Goal: Task Accomplishment & Management: Complete application form

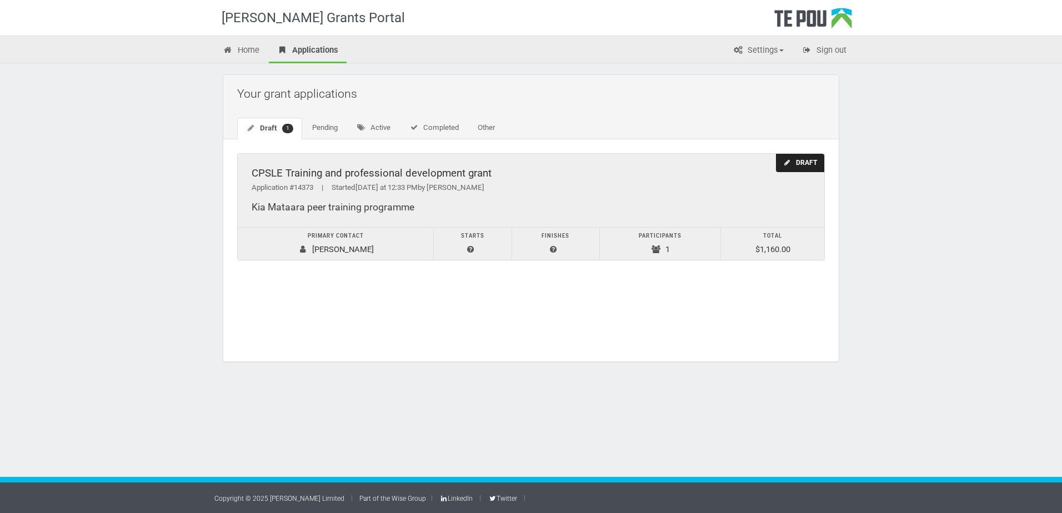
click at [817, 163] on div "Draft" at bounding box center [800, 163] width 48 height 18
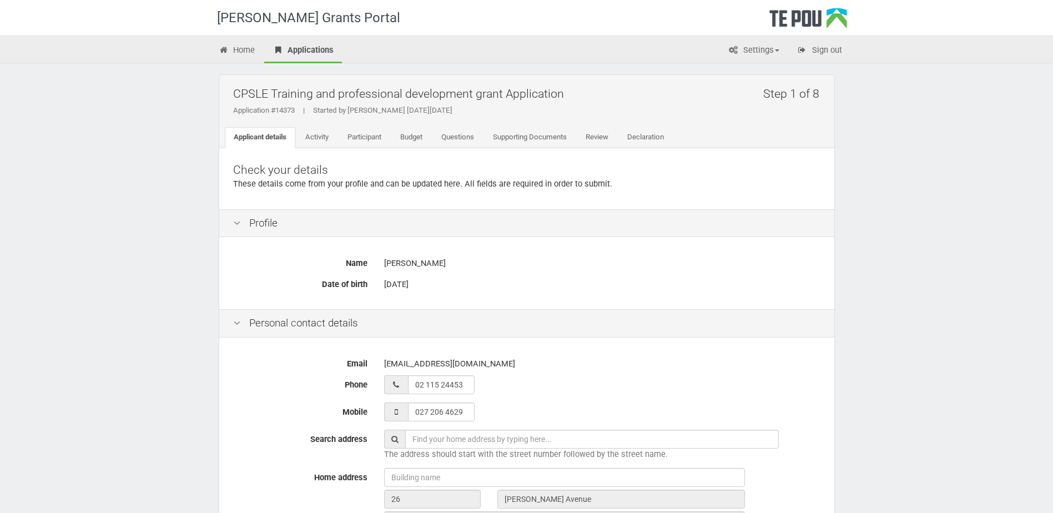
click at [682, 202] on div "Check your details These details come from your profile and can be updated here…" at bounding box center [526, 178] width 615 height 61
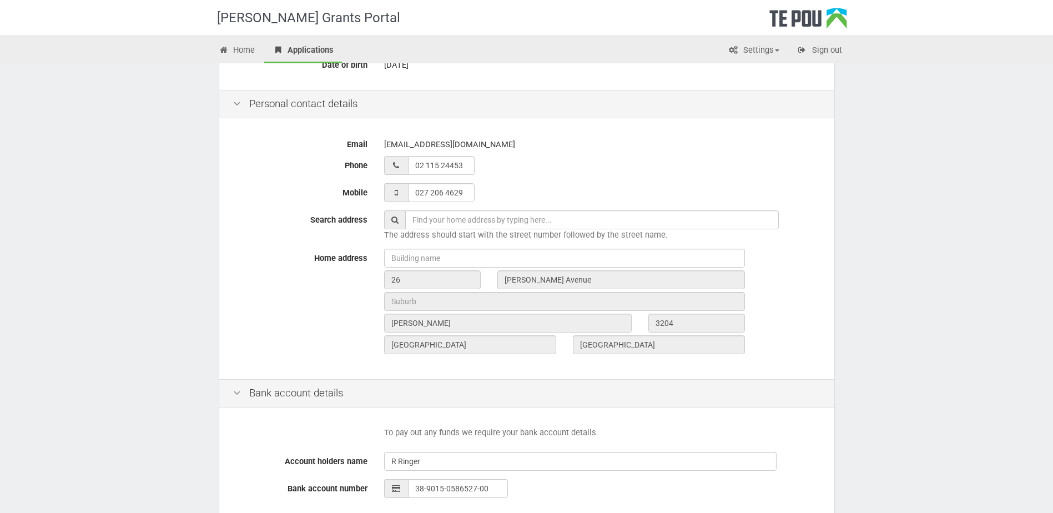
scroll to position [363, 0]
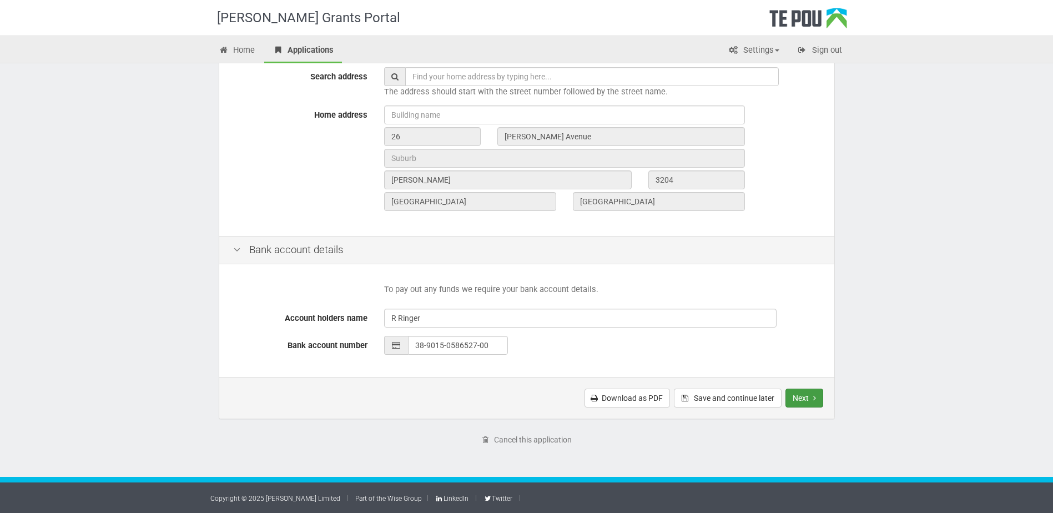
click at [805, 395] on button "Next" at bounding box center [805, 398] width 38 height 19
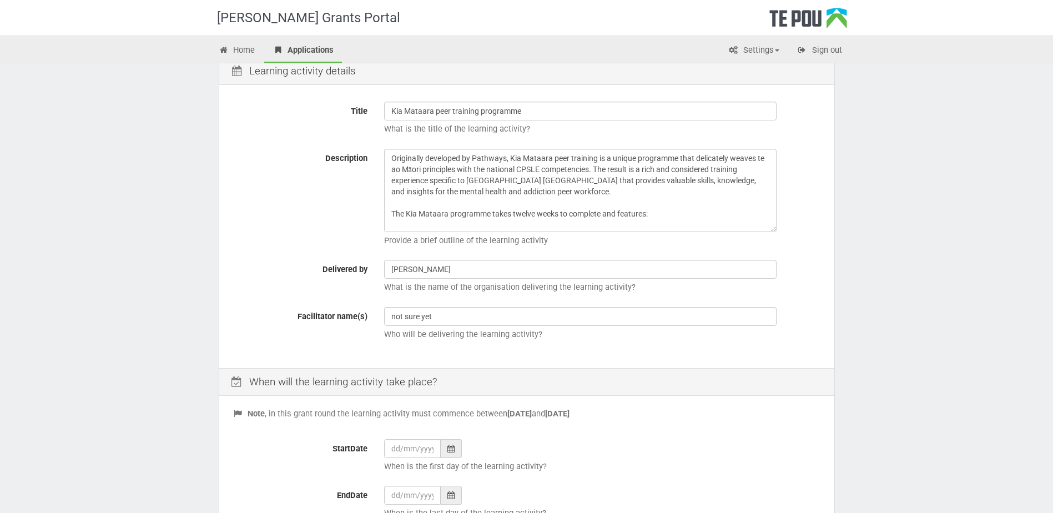
scroll to position [322, 0]
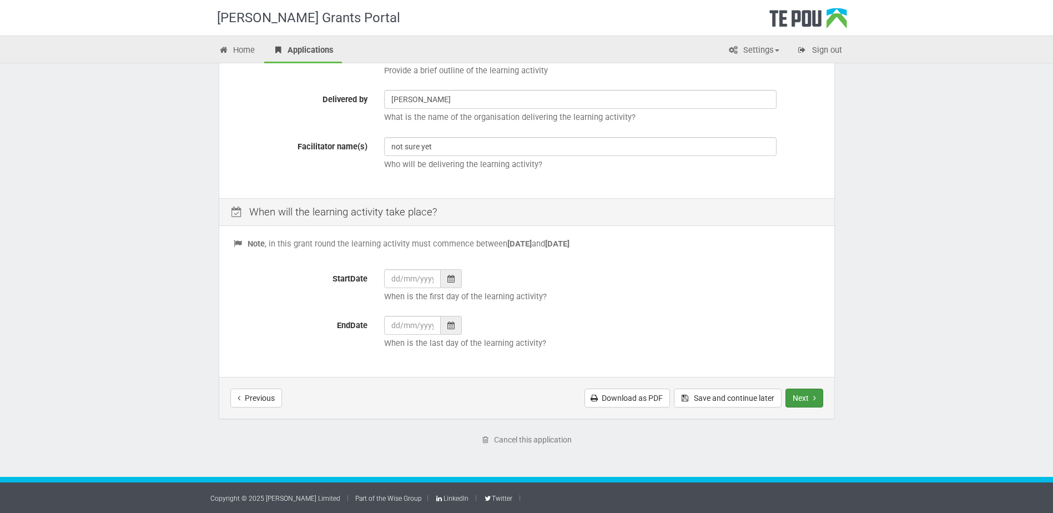
click at [820, 399] on button "Next" at bounding box center [805, 398] width 38 height 19
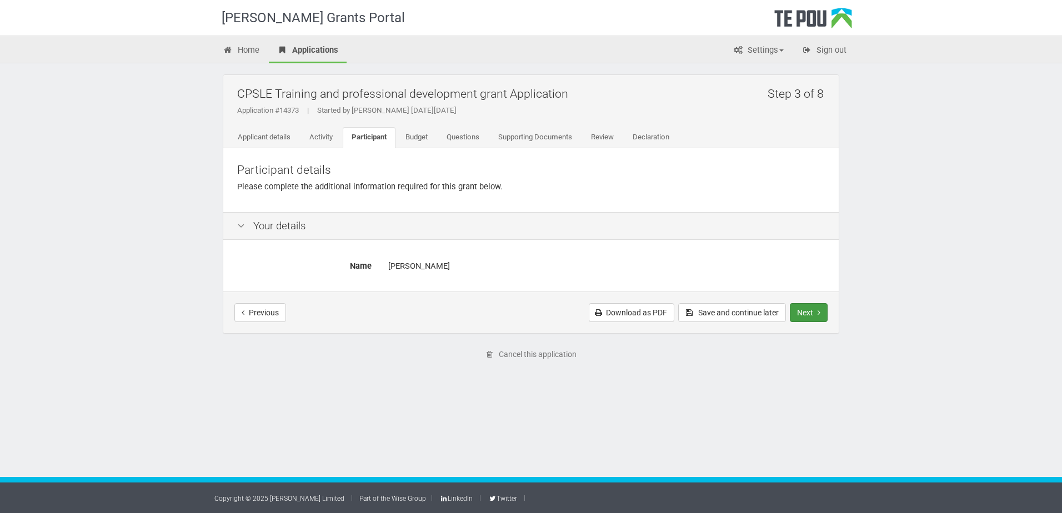
click at [805, 304] on button "Next" at bounding box center [809, 312] width 38 height 19
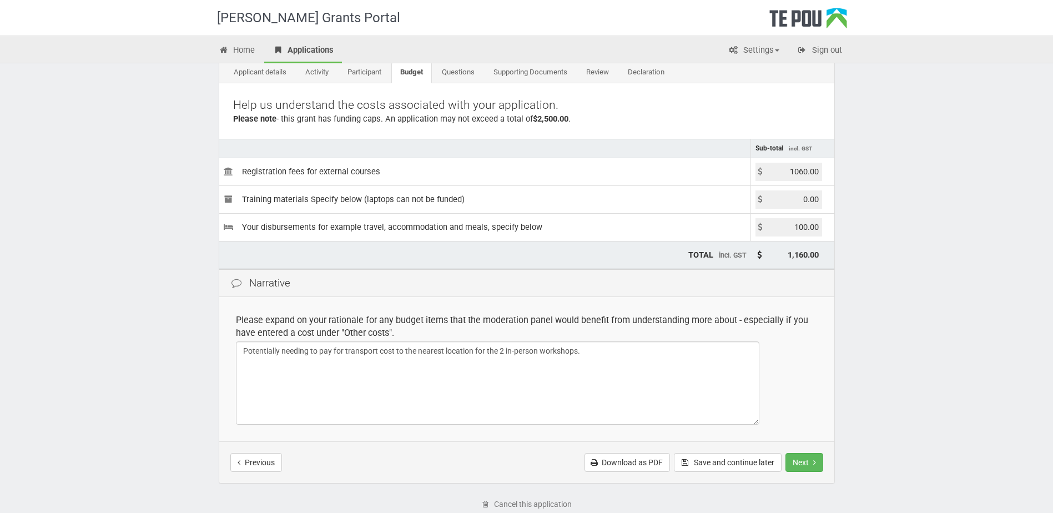
scroll to position [129, 0]
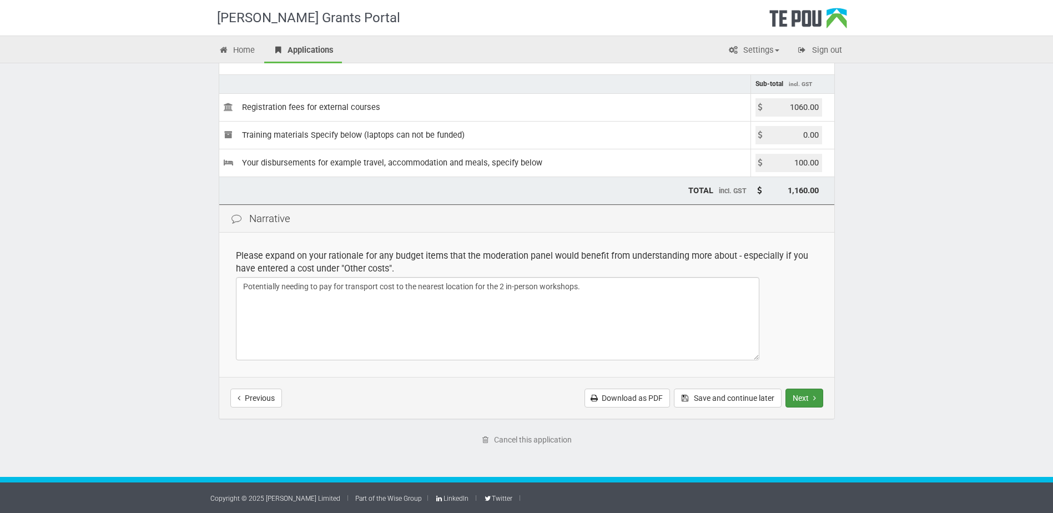
click at [799, 396] on button "Next" at bounding box center [805, 398] width 38 height 19
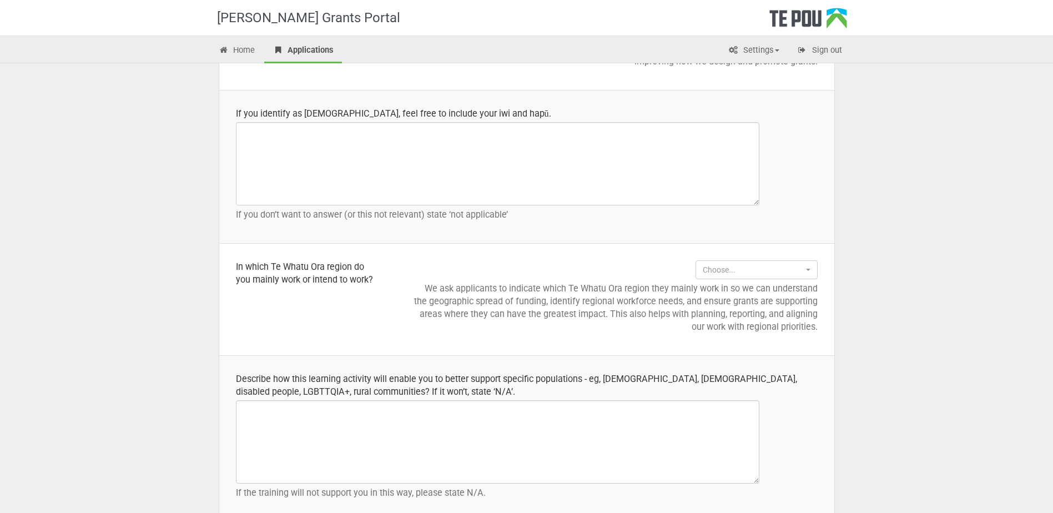
scroll to position [1277, 0]
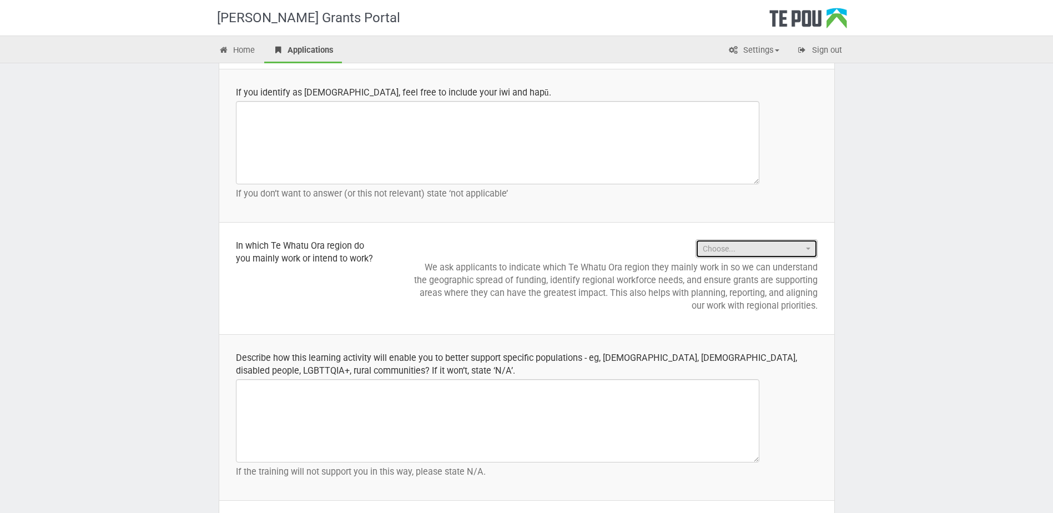
click at [743, 250] on span "Choose..." at bounding box center [753, 248] width 101 height 11
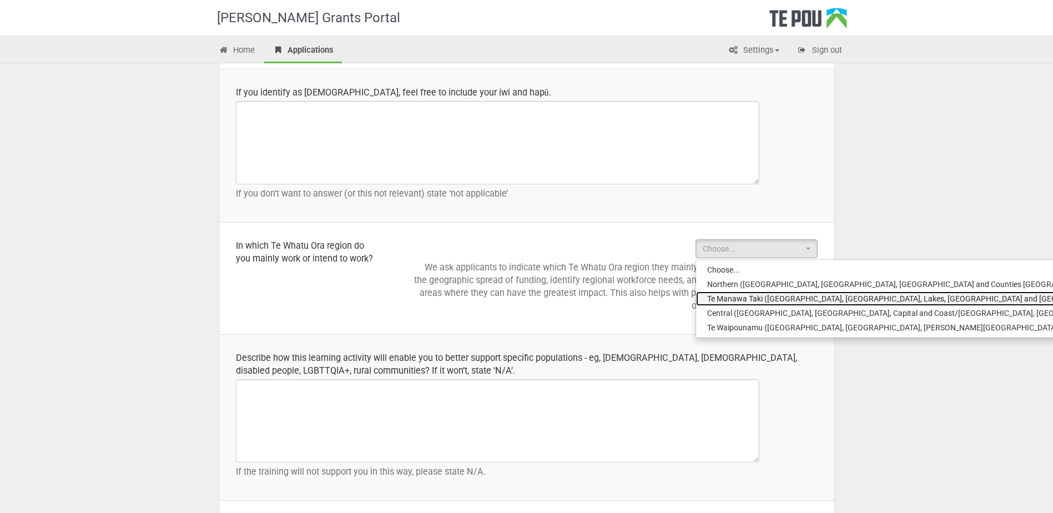
click at [747, 296] on span "Te Manawa Taki (Bay of Plenty, Waikato, Lakes, Tairāwhiti and Taranaki)" at bounding box center [912, 298] width 410 height 11
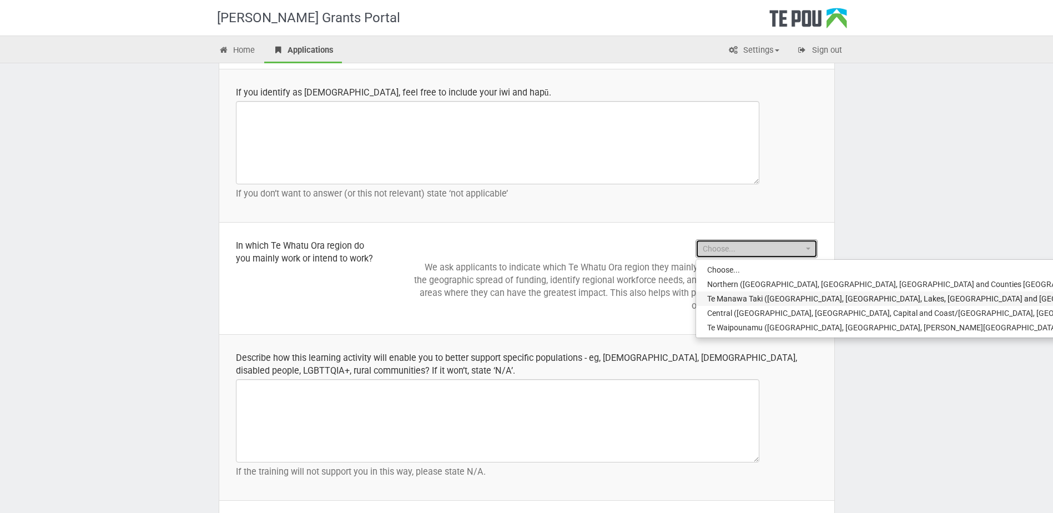
select select "Te Manawa Taki (Bay of Plenty, Waikato, Lakes, Tairāwhiti and Taranaki)"
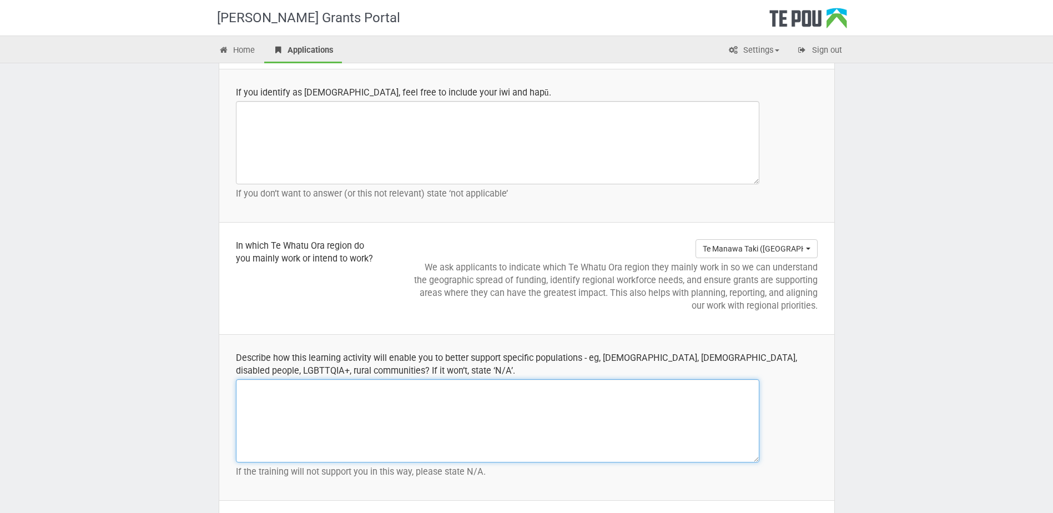
click at [525, 416] on textarea at bounding box center [498, 420] width 524 height 83
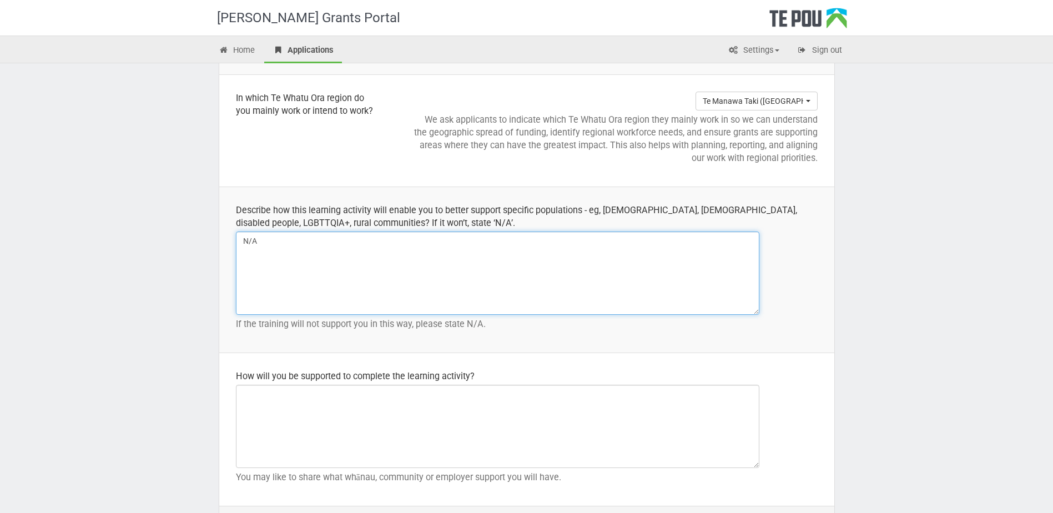
scroll to position [1444, 0]
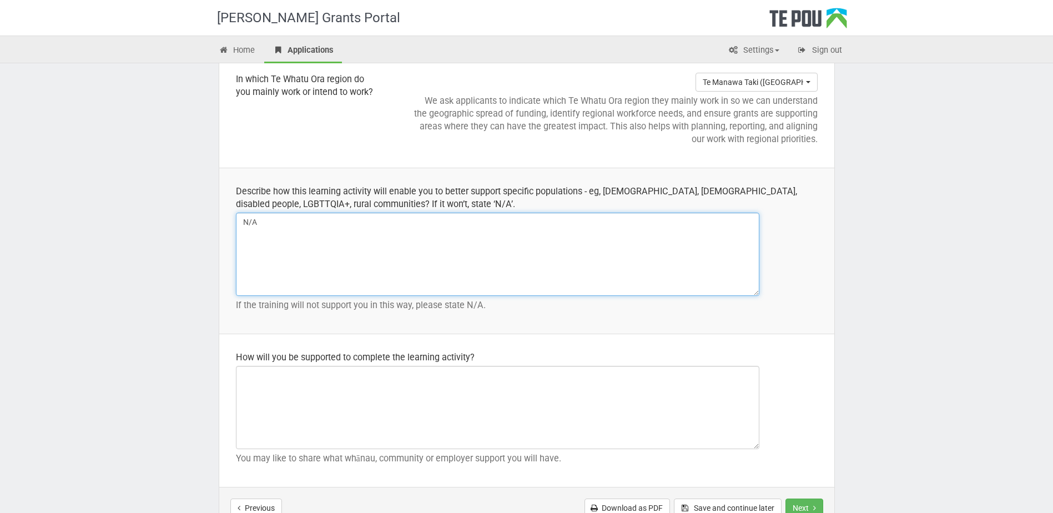
type textarea "N/A"
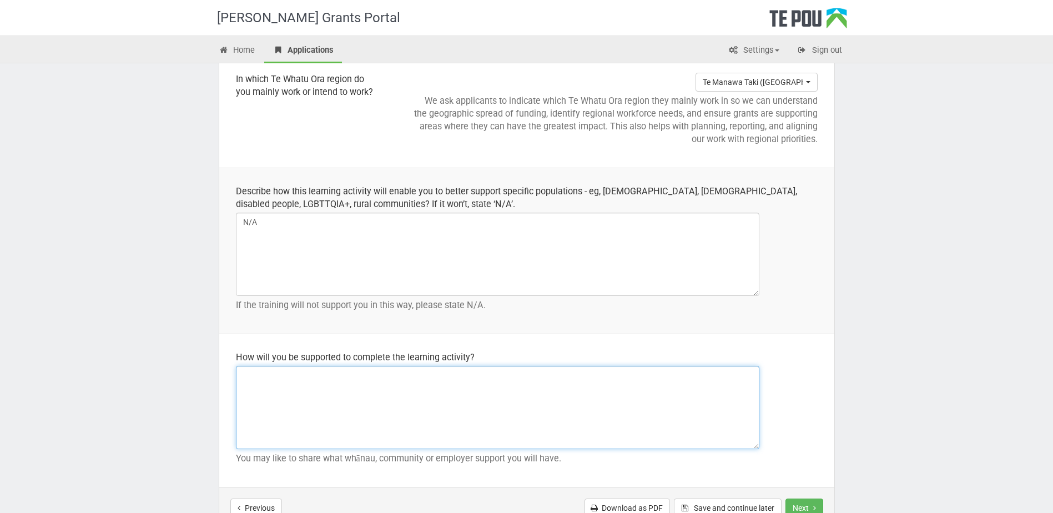
click at [464, 399] on textarea at bounding box center [498, 407] width 524 height 83
type textarea "t"
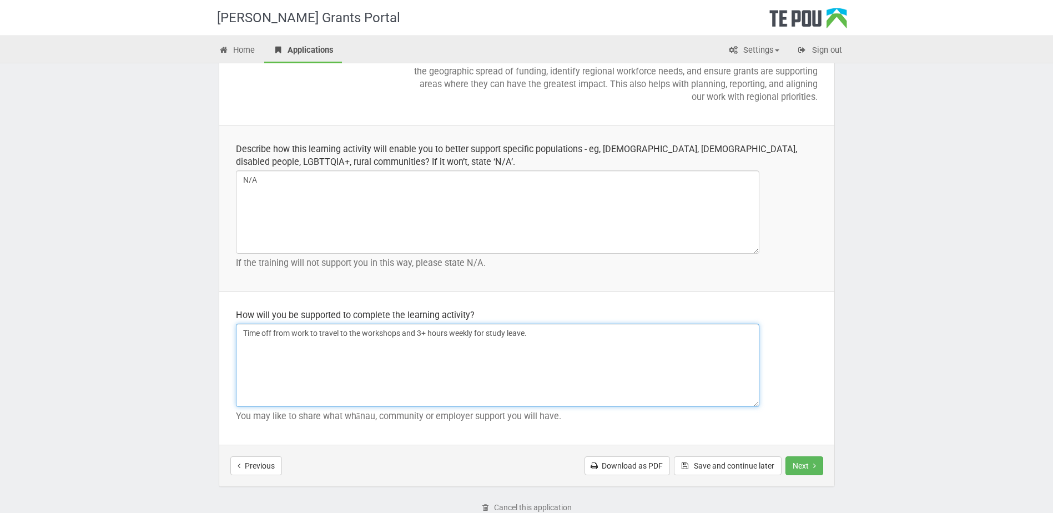
scroll to position [1554, 0]
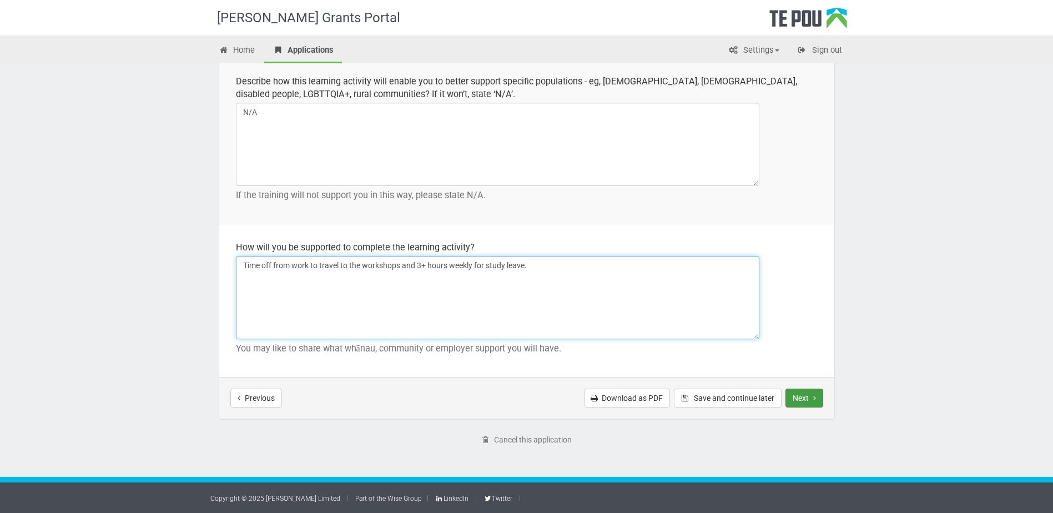
type textarea "Time off from work to travel to the workshops and 3+ hours weekly for study lea…"
click at [819, 395] on button "Next" at bounding box center [805, 398] width 38 height 19
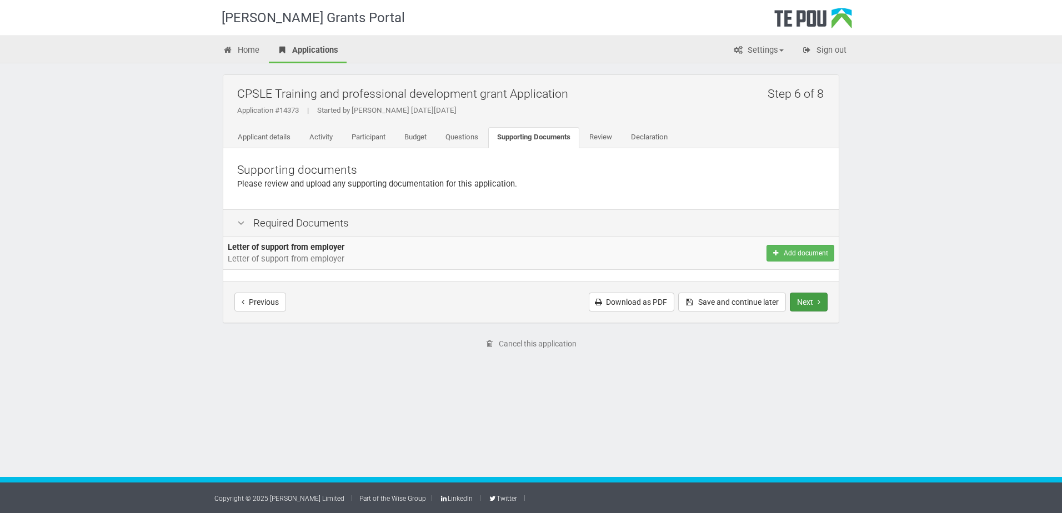
click at [799, 297] on button "Next" at bounding box center [809, 302] width 38 height 19
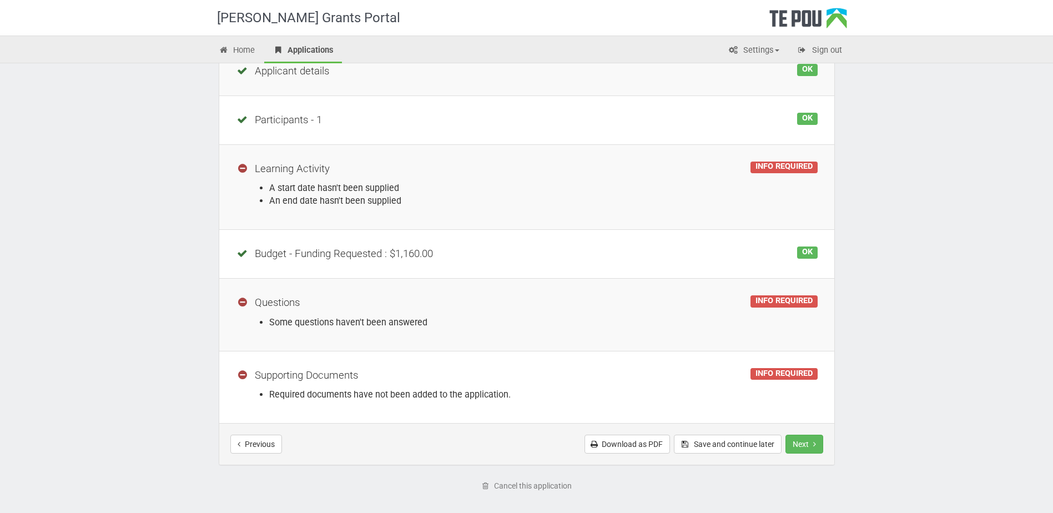
scroll to position [220, 0]
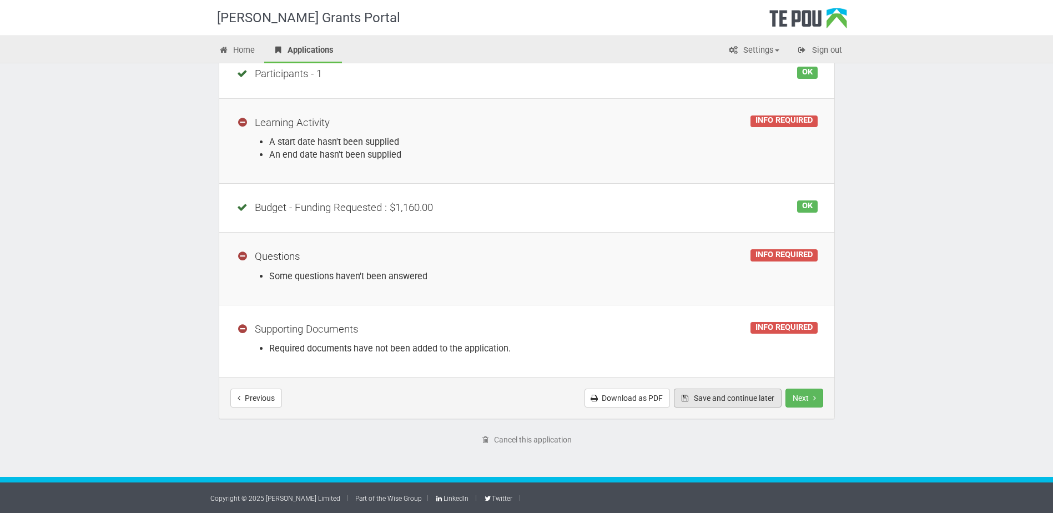
click at [736, 400] on button "Save and continue later" at bounding box center [728, 398] width 108 height 19
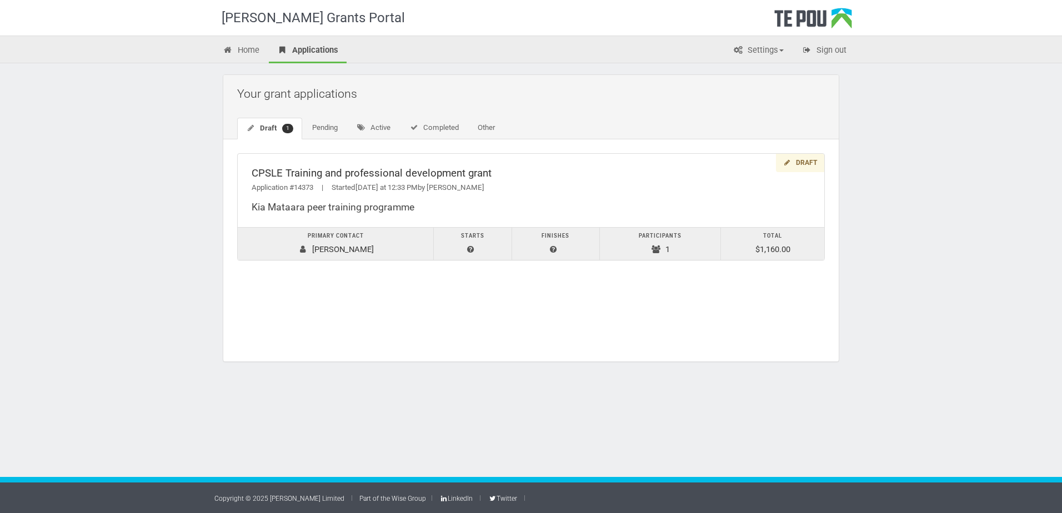
click at [637, 73] on div "Your grant applications Draft 1 Pending Active Completed Other Draft CPSLE Trai…" at bounding box center [531, 223] width 650 height 321
